Goal: Task Accomplishment & Management: Manage account settings

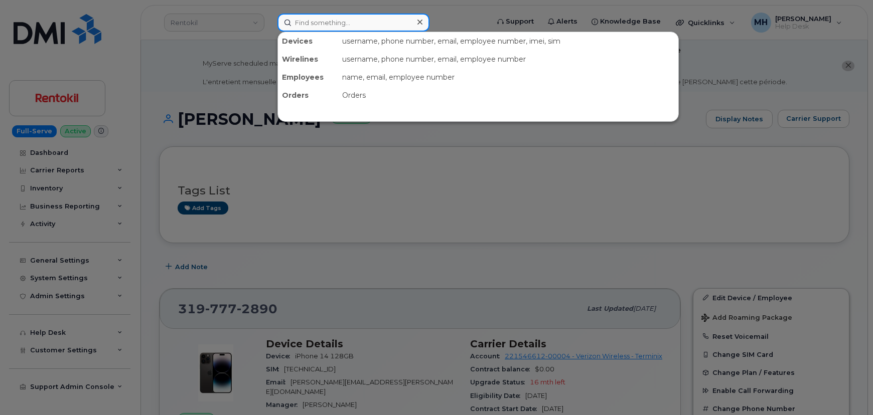
click at [358, 23] on input at bounding box center [353, 23] width 152 height 18
paste input "[PERSON_NAME]"
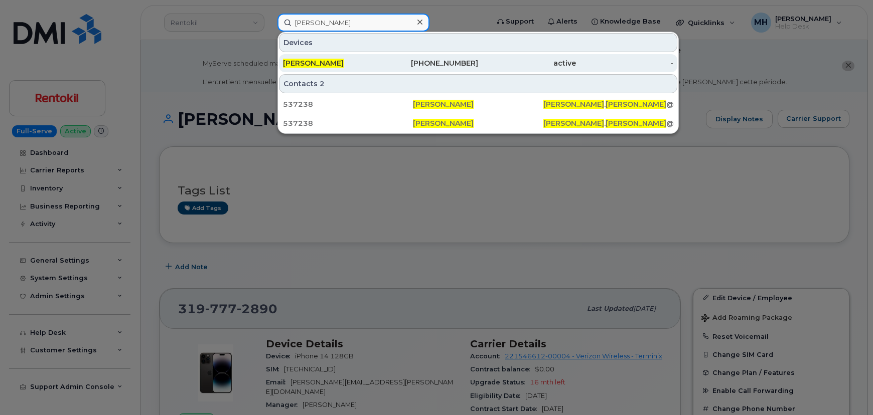
type input "[PERSON_NAME]"
click at [341, 58] on div "[PERSON_NAME]" at bounding box center [332, 63] width 98 height 10
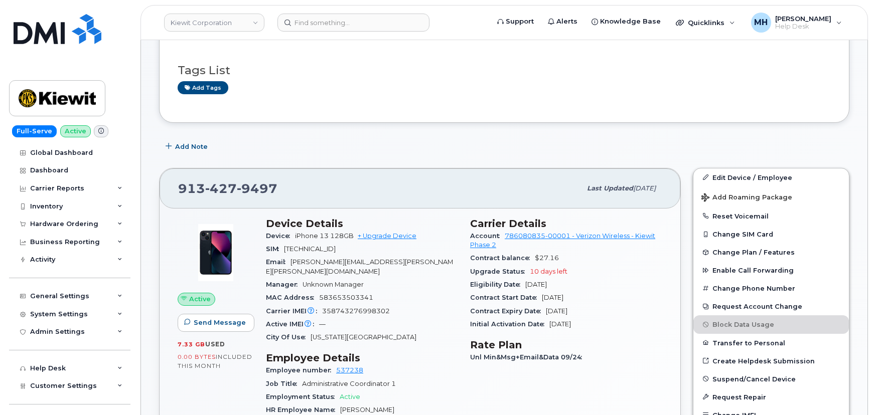
scroll to position [136, 0]
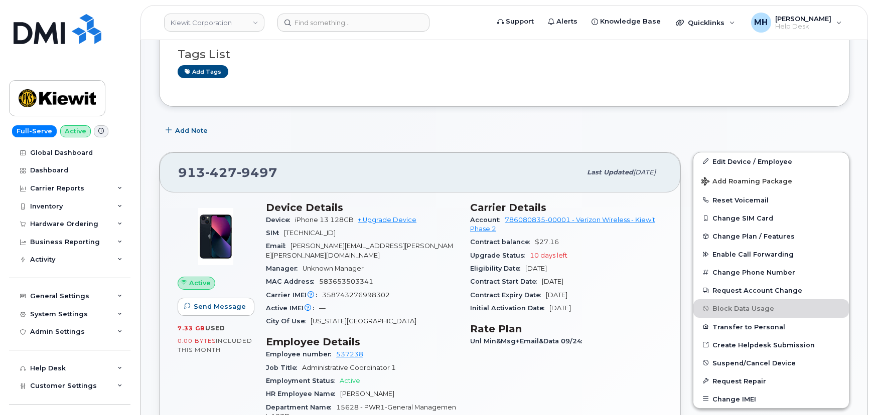
drag, startPoint x: 582, startPoint y: 295, endPoint x: 547, endPoint y: 300, distance: 36.0
click at [547, 300] on div "Contract Expiry Date Oct 16, 2025" at bounding box center [566, 295] width 192 height 13
drag, startPoint x: 587, startPoint y: 251, endPoint x: 528, endPoint y: 253, distance: 58.7
click at [528, 253] on div "Upgrade Status 10 days left" at bounding box center [566, 255] width 192 height 13
click at [547, 324] on h3 "Rate Plan" at bounding box center [566, 329] width 192 height 12
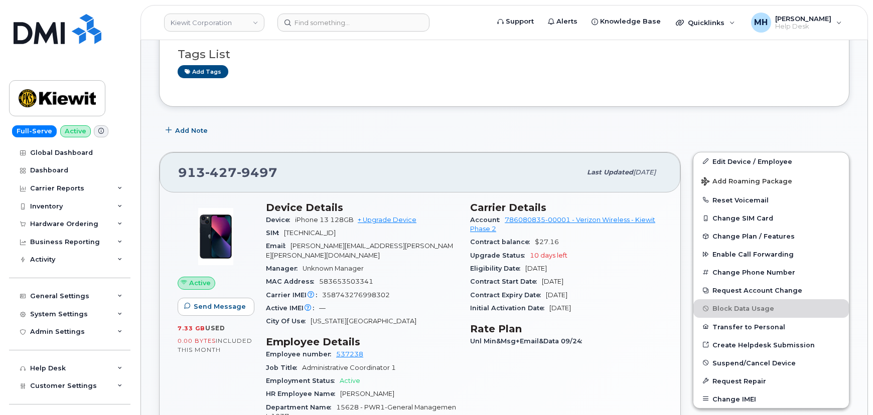
drag, startPoint x: 597, startPoint y: 295, endPoint x: 547, endPoint y: 293, distance: 50.2
click at [547, 293] on div "Contract Expiry Date Oct 16, 2025" at bounding box center [566, 295] width 192 height 13
drag, startPoint x: 596, startPoint y: 281, endPoint x: 534, endPoint y: 276, distance: 61.9
click at [534, 276] on div "Contract Start Date Oct 16, 2023" at bounding box center [566, 281] width 192 height 13
drag, startPoint x: 573, startPoint y: 267, endPoint x: 527, endPoint y: 267, distance: 46.1
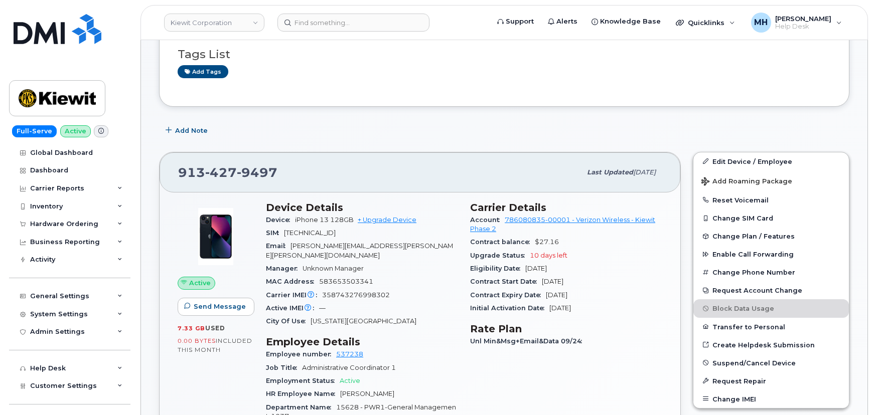
click at [527, 267] on div "Eligibility Date Oct 16, 2025" at bounding box center [566, 268] width 192 height 13
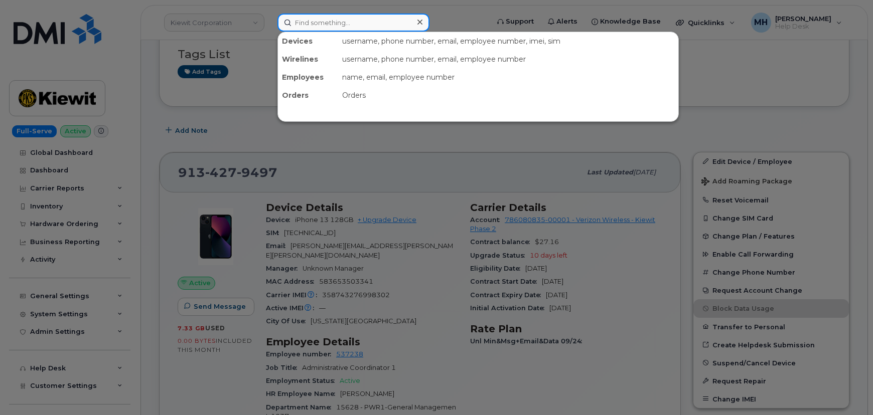
click at [384, 26] on input at bounding box center [353, 23] width 152 height 18
paste input "015093005472087"
type input "015093005472087"
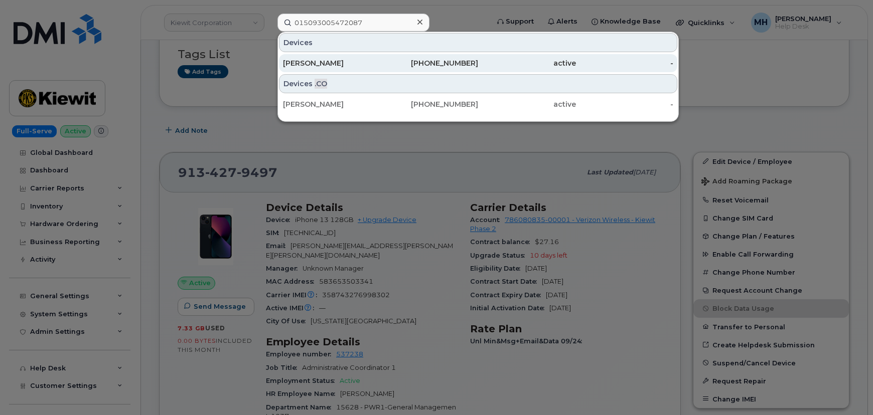
click at [419, 58] on div "213-304-2920" at bounding box center [430, 63] width 98 height 10
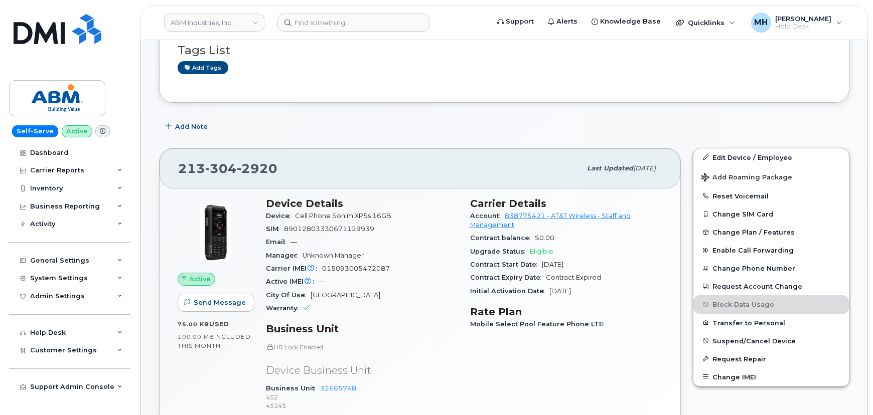
scroll to position [136, 0]
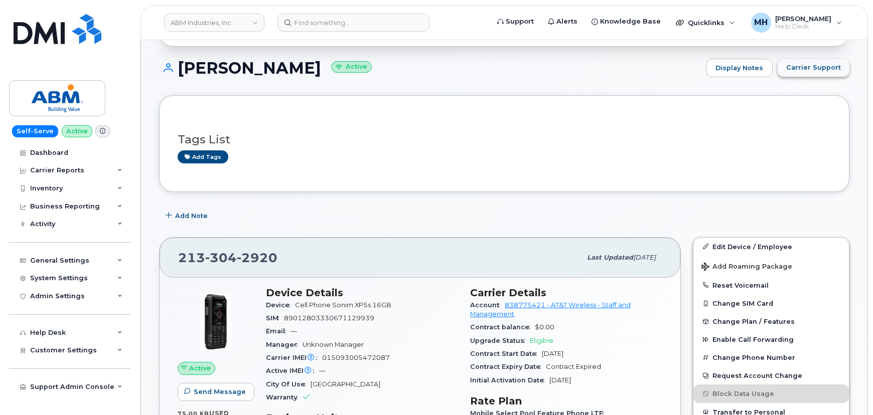
click at [805, 70] on span "Carrier Support" at bounding box center [813, 68] width 55 height 10
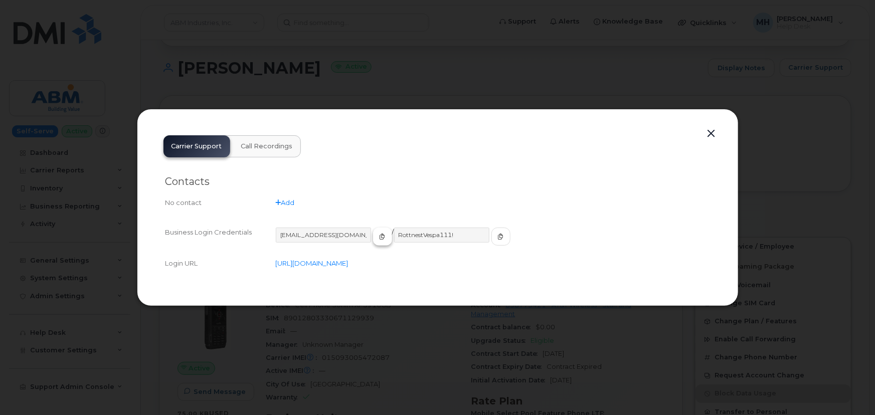
click at [373, 237] on button "button" at bounding box center [382, 237] width 19 height 18
click at [498, 236] on icon "button" at bounding box center [501, 237] width 6 height 6
click at [707, 131] on button "button" at bounding box center [711, 134] width 15 height 14
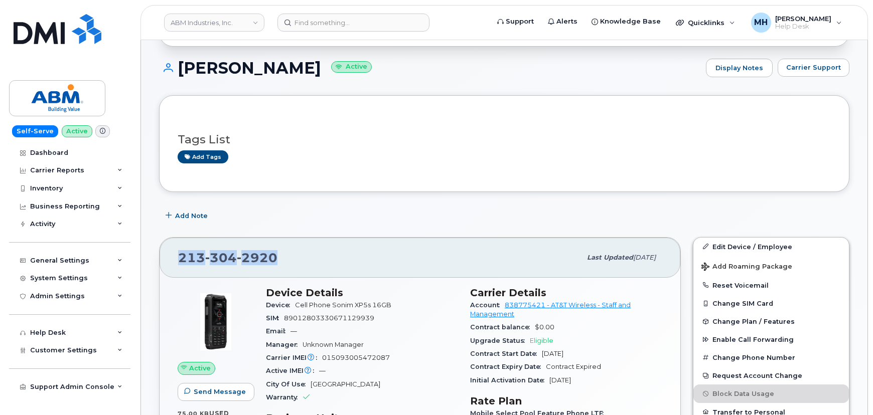
drag, startPoint x: 258, startPoint y: 261, endPoint x: 170, endPoint y: 252, distance: 89.2
click at [170, 252] on div "213 304 2920 Last updated Sep 18, 2025" at bounding box center [419, 258] width 521 height 40
click at [198, 211] on span "Add Note" at bounding box center [191, 216] width 33 height 10
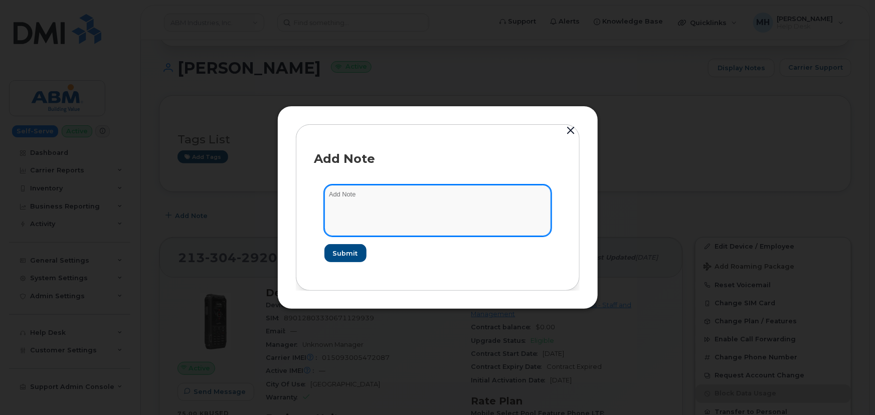
click at [358, 212] on textarea at bounding box center [437, 210] width 227 height 51
type textarea "Do not cancel"
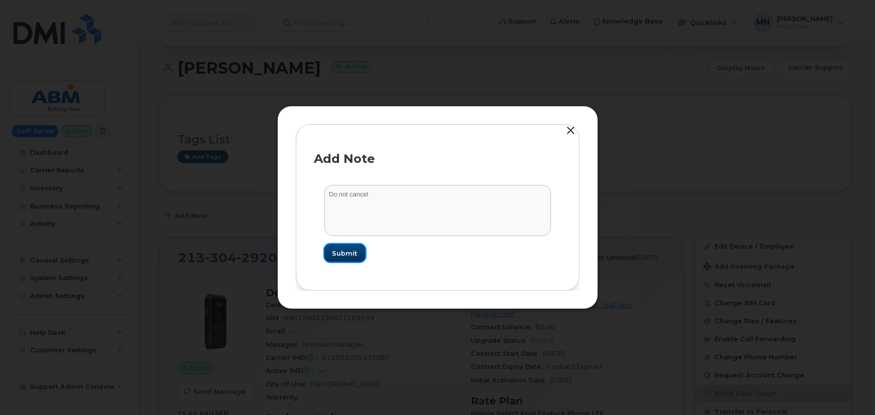
click at [355, 255] on span "Submit" at bounding box center [344, 254] width 25 height 10
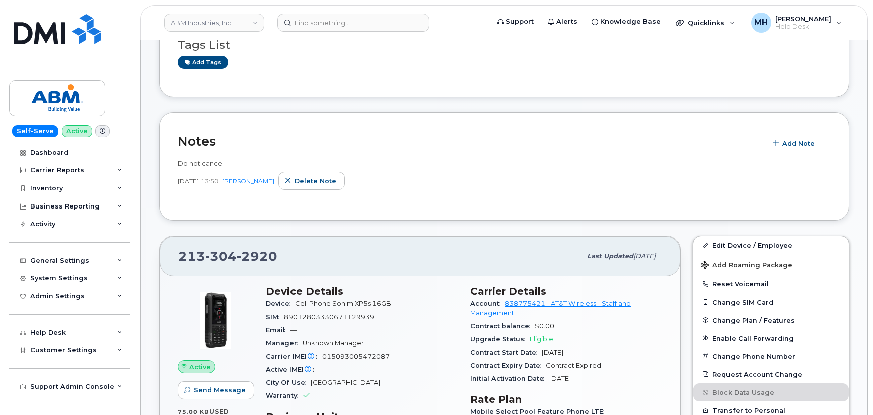
scroll to position [273, 0]
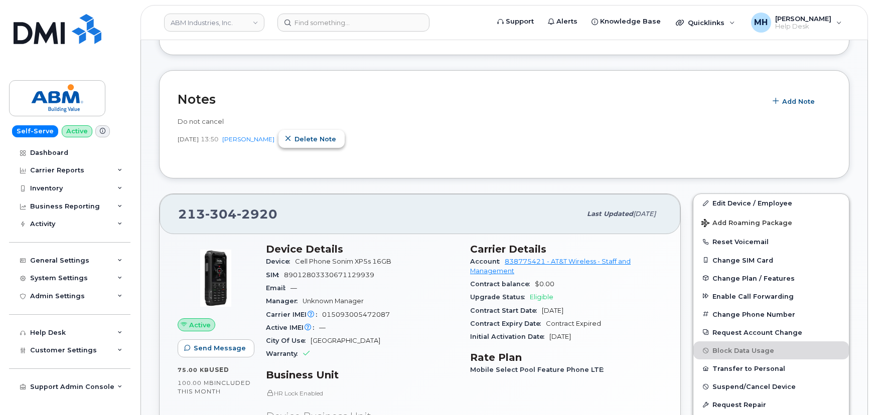
click at [343, 138] on button "Delete note" at bounding box center [311, 139] width 66 height 18
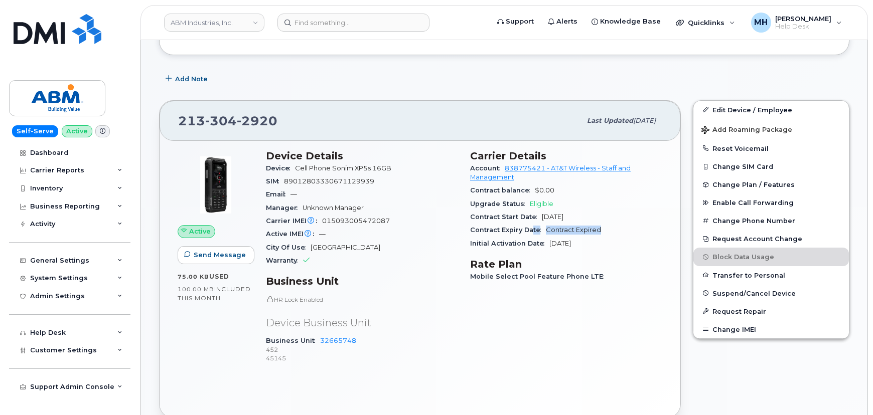
drag, startPoint x: 598, startPoint y: 231, endPoint x: 530, endPoint y: 230, distance: 68.2
click at [530, 230] on div "Contract Expiry Date Contract Expired" at bounding box center [566, 230] width 192 height 13
click at [550, 263] on h3 "Rate Plan" at bounding box center [566, 264] width 192 height 12
drag, startPoint x: 279, startPoint y: 156, endPoint x: 375, endPoint y: 160, distance: 95.3
click at [375, 160] on h3 "Device Details" at bounding box center [362, 156] width 192 height 12
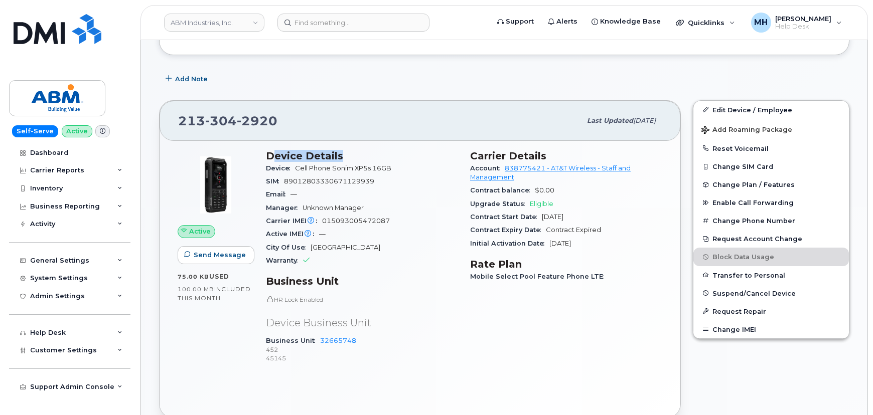
click at [363, 152] on h3 "Device Details" at bounding box center [362, 156] width 192 height 12
drag, startPoint x: 328, startPoint y: 157, endPoint x: 264, endPoint y: 157, distance: 64.7
click at [264, 157] on div "Device Details Device Cell Phone Sonim XP5s 16GB SIM 89012803330671129939 Email…" at bounding box center [362, 261] width 204 height 235
click at [305, 192] on div "Email —" at bounding box center [362, 194] width 192 height 13
drag, startPoint x: 340, startPoint y: 155, endPoint x: 266, endPoint y: 155, distance: 73.2
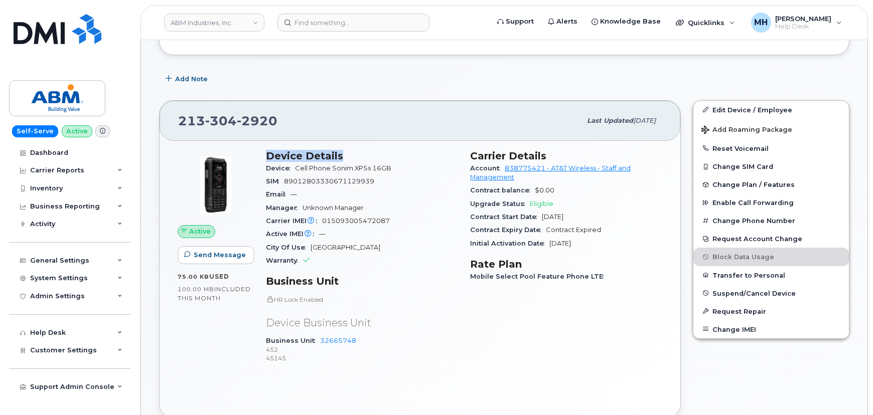
click at [266, 155] on h3 "Device Details" at bounding box center [362, 156] width 192 height 12
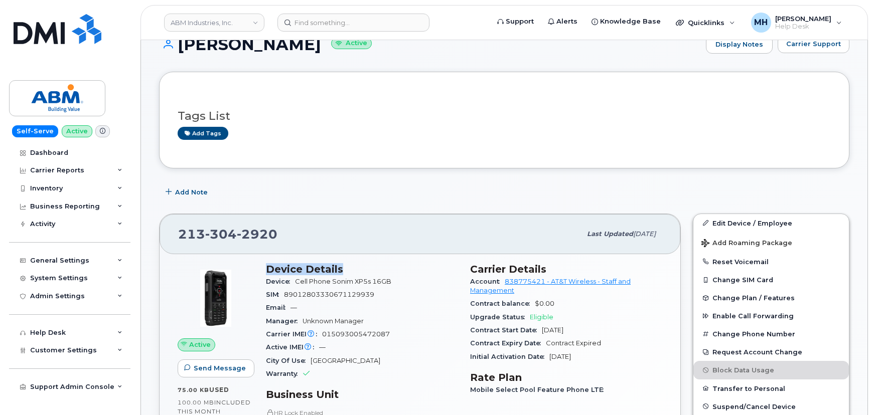
scroll to position [136, 0]
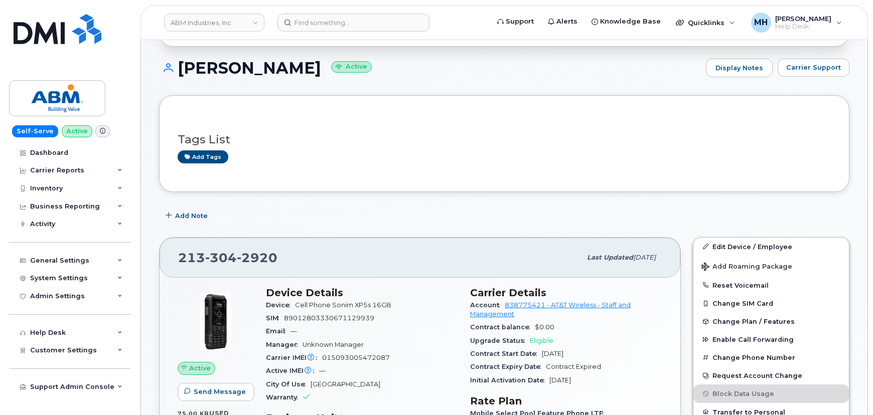
click at [412, 267] on div "213 304 2920" at bounding box center [379, 257] width 403 height 21
click at [118, 301] on div "Admin Settings" at bounding box center [69, 296] width 121 height 18
click at [119, 298] on icon at bounding box center [119, 296] width 5 height 5
